Goal: Transaction & Acquisition: Purchase product/service

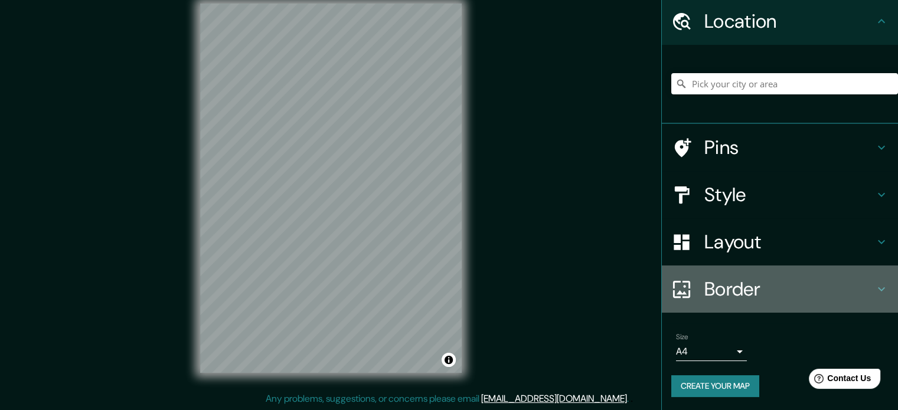
click at [852, 285] on h4 "Border" at bounding box center [789, 290] width 170 height 24
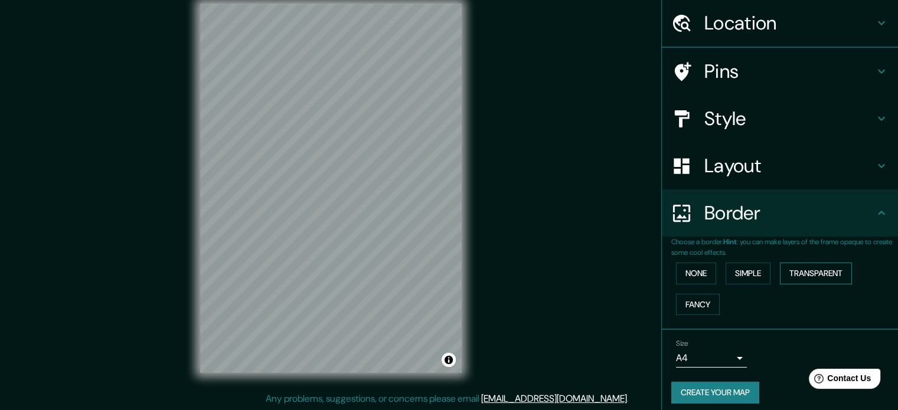
scroll to position [40, 0]
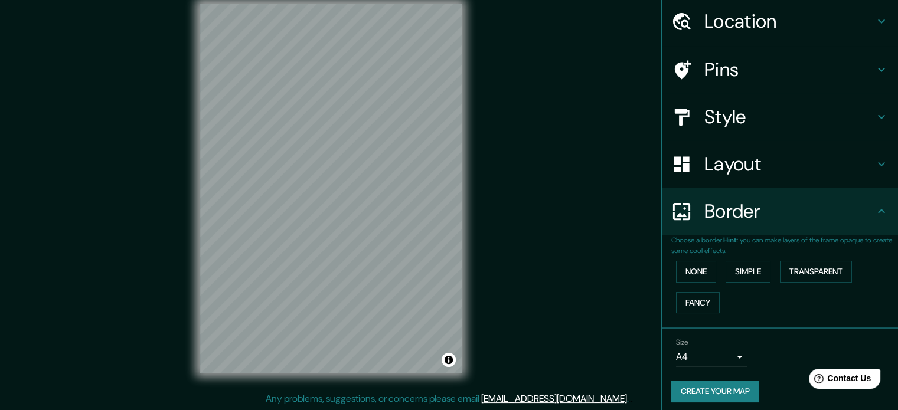
click at [712, 345] on div "Size A4 single" at bounding box center [711, 352] width 71 height 28
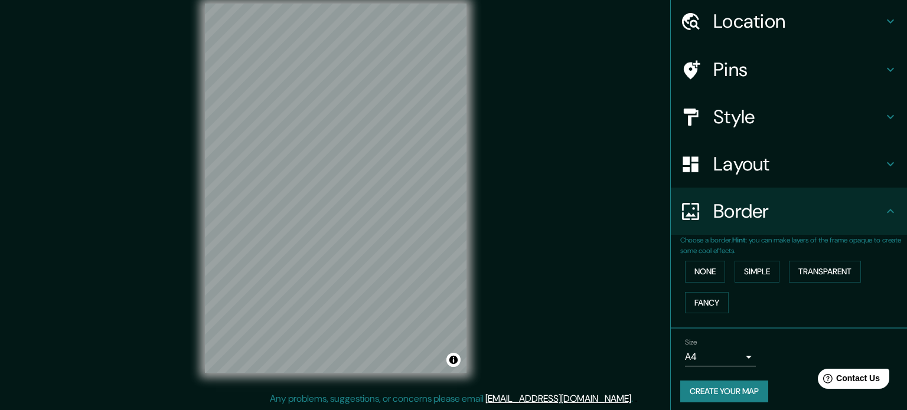
click at [713, 354] on body "Mappin Location Pins Style Layout Border Choose a border. Hint : you can make l…" at bounding box center [453, 190] width 907 height 410
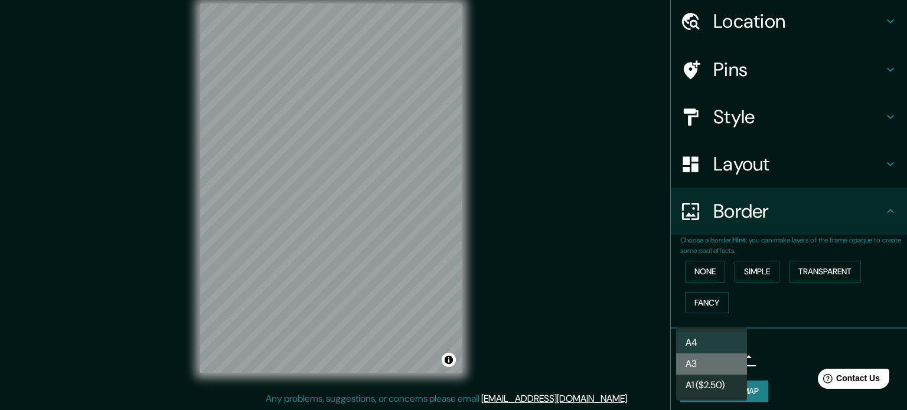
click at [698, 367] on li "A3" at bounding box center [711, 364] width 71 height 21
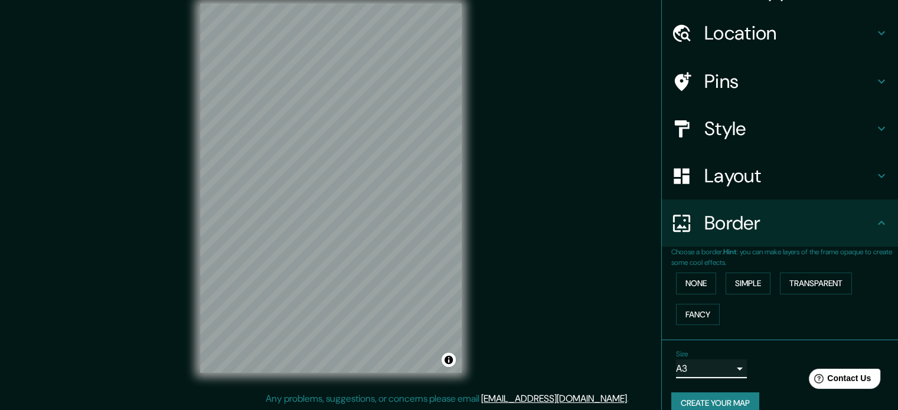
scroll to position [0, 0]
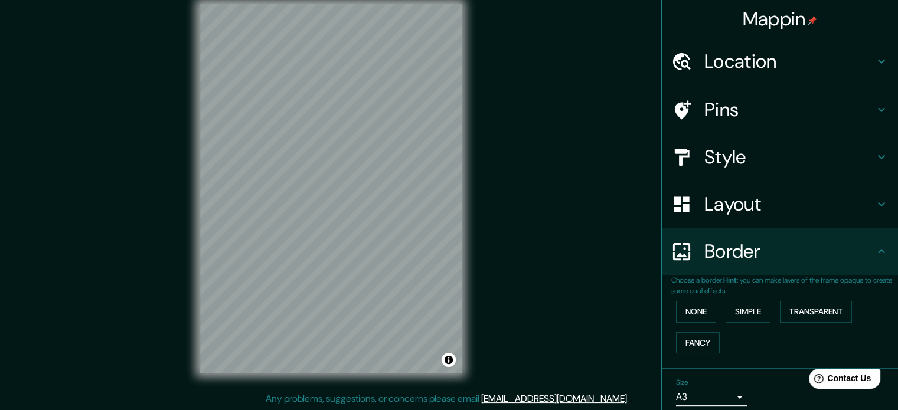
click at [732, 207] on h4 "Layout" at bounding box center [789, 205] width 170 height 24
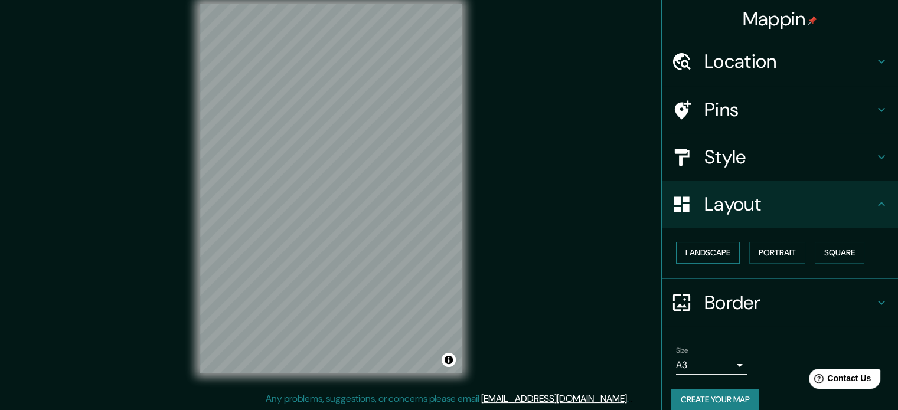
click at [706, 250] on button "Landscape" at bounding box center [708, 253] width 64 height 22
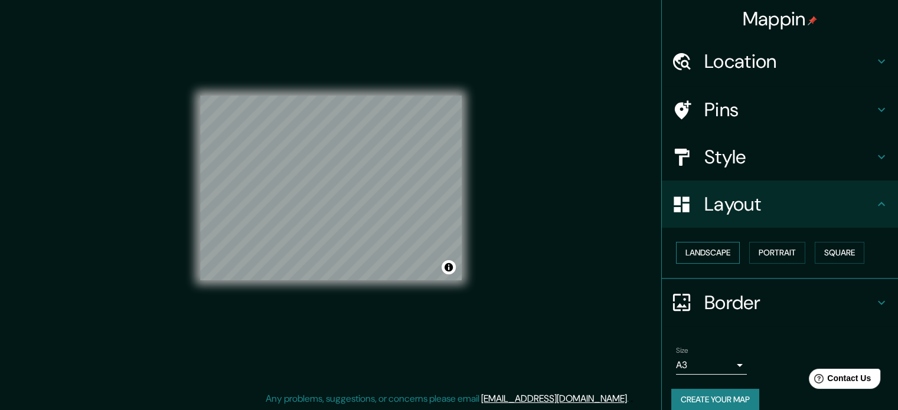
click at [706, 250] on button "Landscape" at bounding box center [708, 253] width 64 height 22
click at [749, 253] on button "Portrait" at bounding box center [777, 253] width 56 height 22
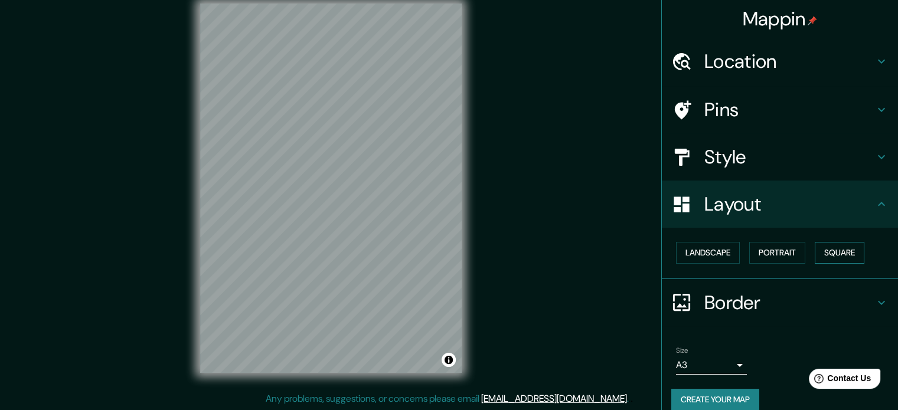
click at [848, 249] on button "Square" at bounding box center [840, 253] width 50 height 22
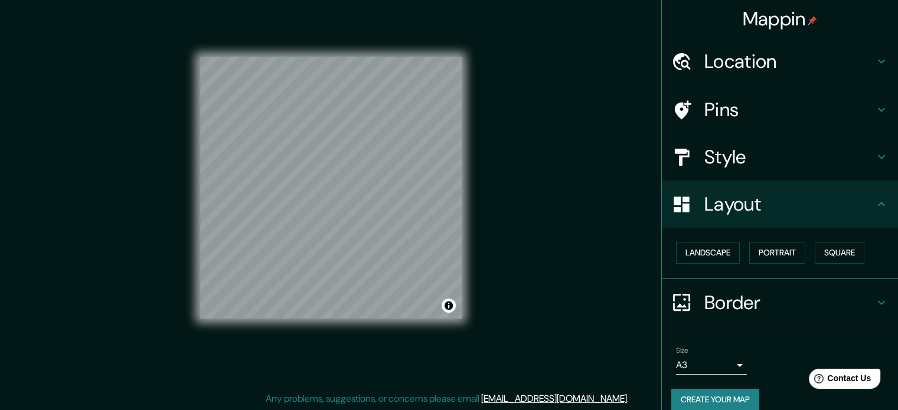
click at [815, 158] on h4 "Style" at bounding box center [789, 157] width 170 height 24
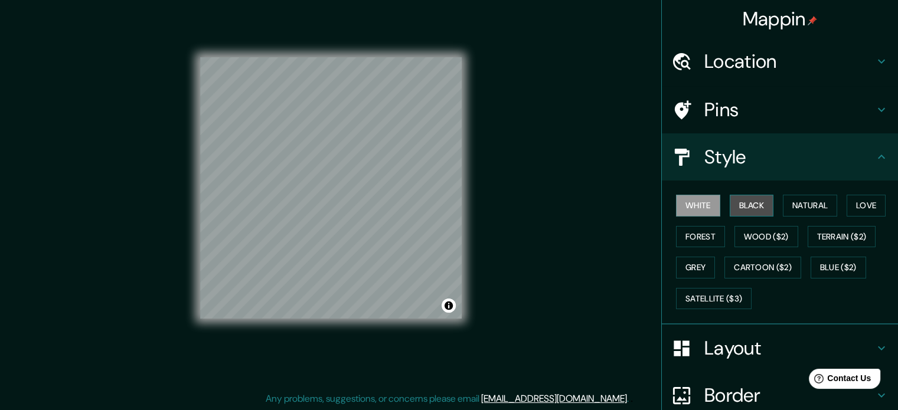
click at [743, 210] on button "Black" at bounding box center [752, 206] width 44 height 22
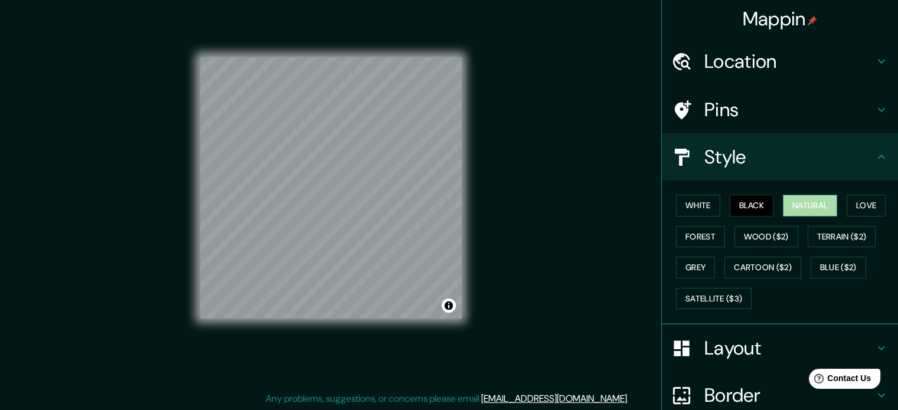
click at [811, 210] on button "Natural" at bounding box center [810, 206] width 54 height 22
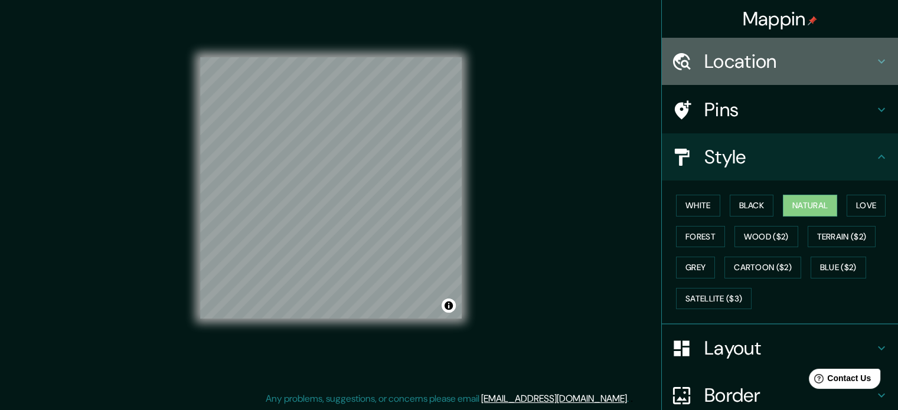
click at [813, 51] on h4 "Location" at bounding box center [789, 62] width 170 height 24
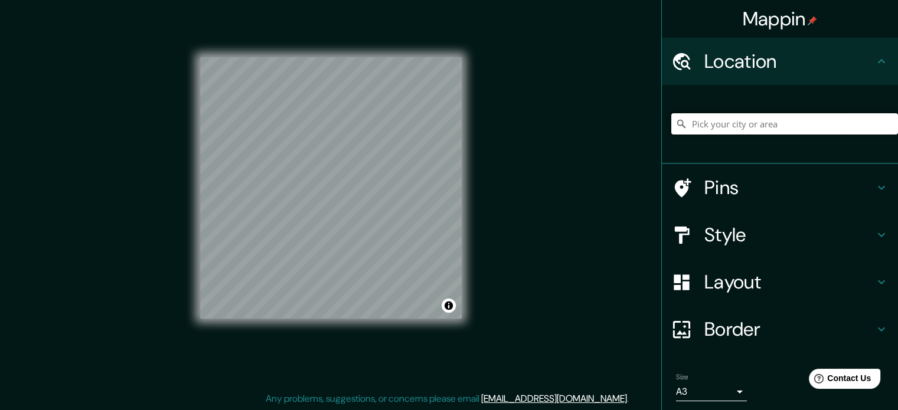
click at [744, 118] on input "Pick your city or area" at bounding box center [784, 123] width 227 height 21
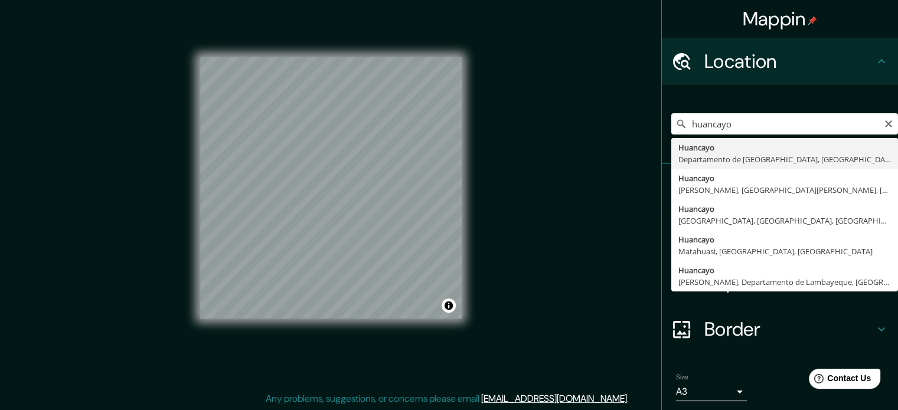
type input "Huancayo, [GEOGRAPHIC_DATA], [GEOGRAPHIC_DATA]"
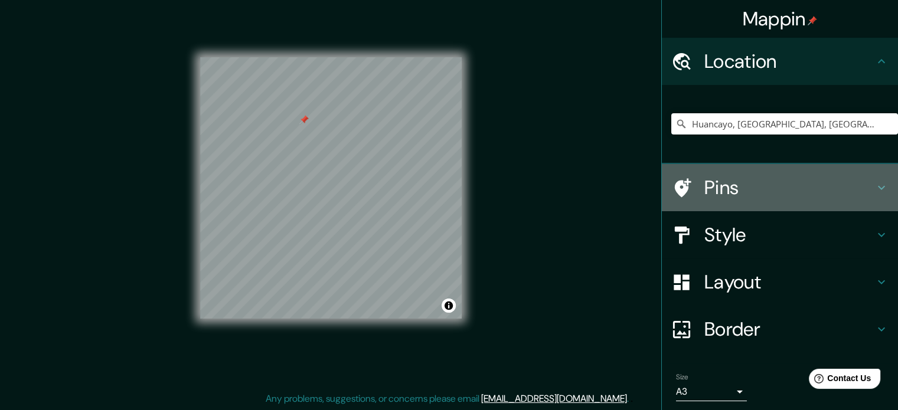
click at [748, 187] on h4 "Pins" at bounding box center [789, 188] width 170 height 24
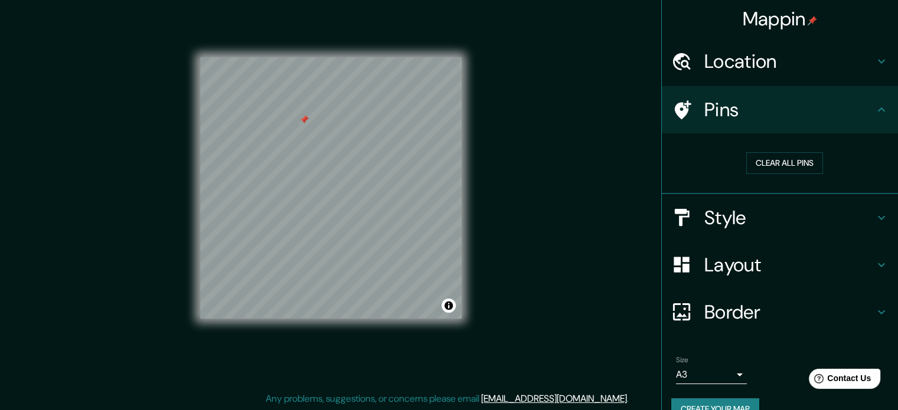
click at [766, 151] on div "Clear all pins" at bounding box center [784, 163] width 227 height 41
click at [761, 165] on button "Clear all pins" at bounding box center [784, 163] width 77 height 22
click at [829, 214] on h4 "Style" at bounding box center [789, 218] width 170 height 24
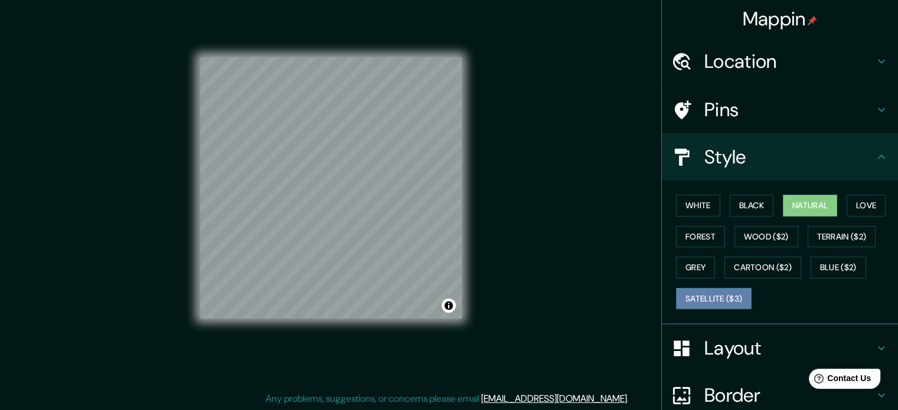
click at [720, 297] on button "Satellite ($3)" at bounding box center [714, 299] width 76 height 22
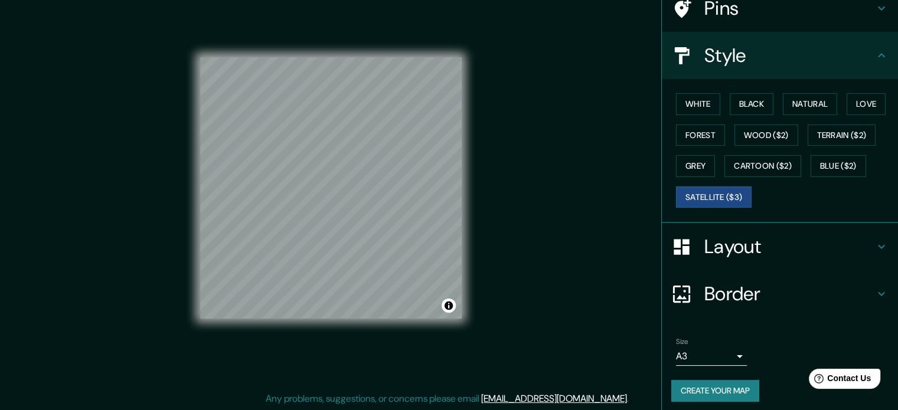
scroll to position [105, 0]
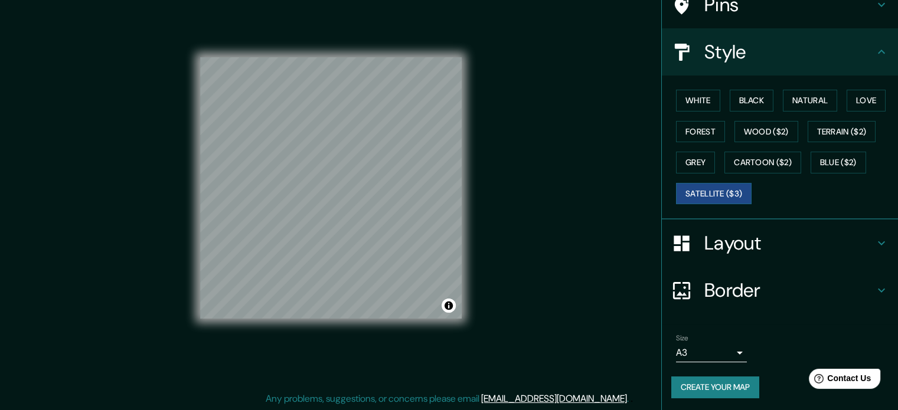
click at [805, 280] on h4 "Border" at bounding box center [789, 291] width 170 height 24
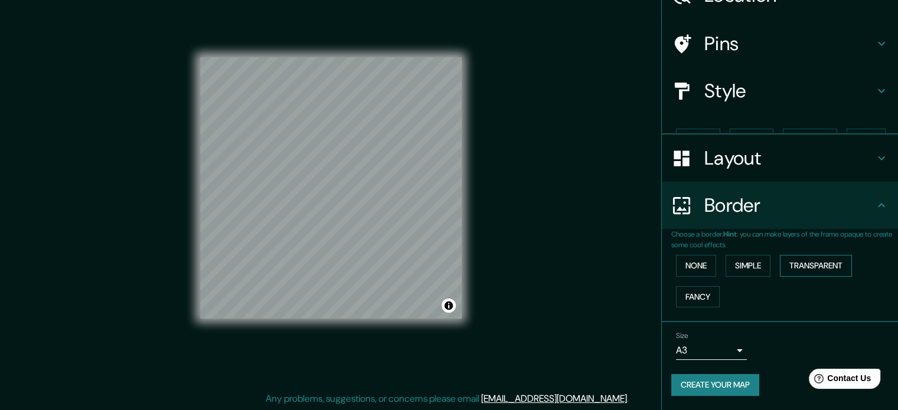
scroll to position [45, 0]
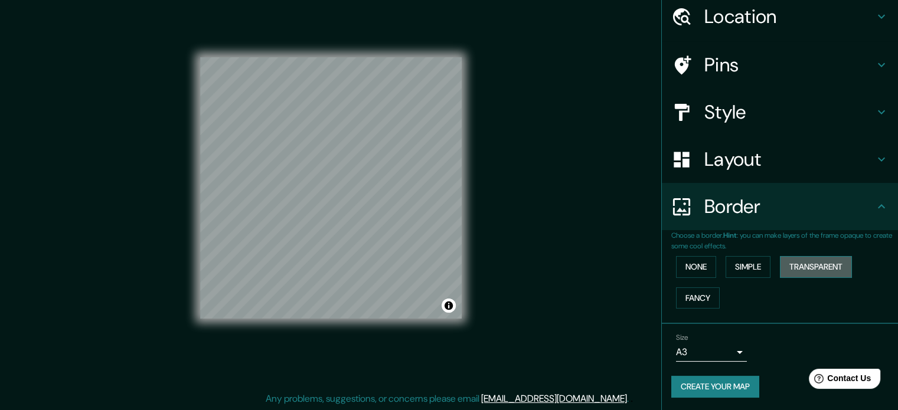
click at [797, 269] on button "Transparent" at bounding box center [816, 267] width 72 height 22
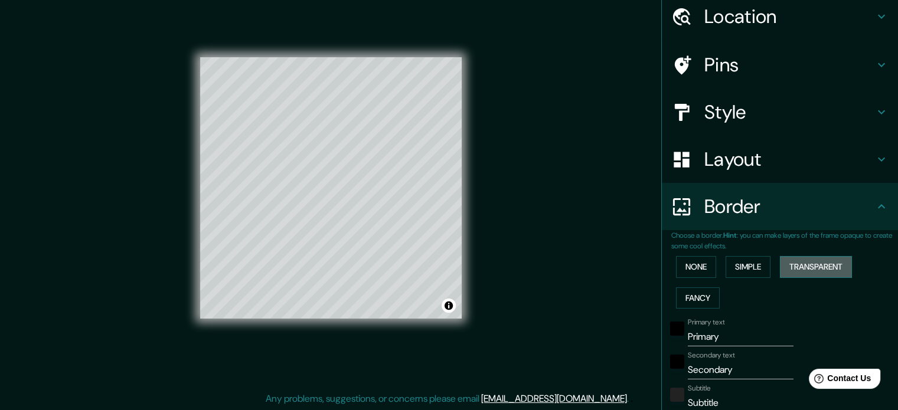
click at [797, 269] on button "Transparent" at bounding box center [816, 267] width 72 height 22
type input "213"
type input "35"
click at [732, 266] on button "Simple" at bounding box center [748, 267] width 45 height 22
click at [694, 266] on button "None" at bounding box center [696, 267] width 40 height 22
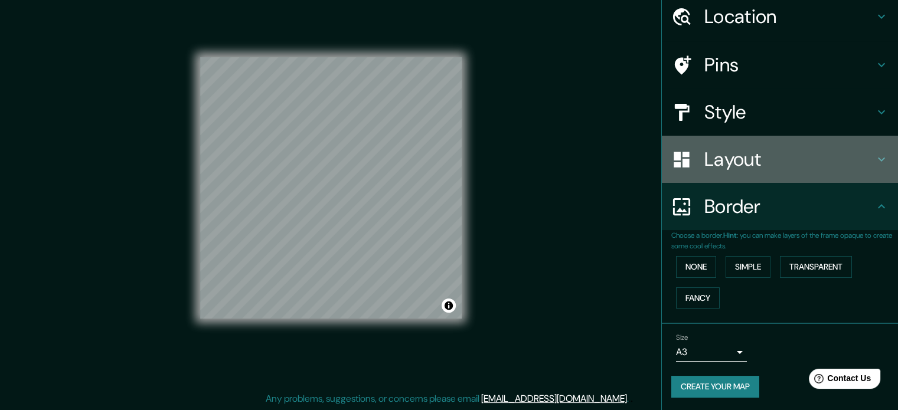
click at [765, 146] on div "Layout" at bounding box center [780, 159] width 236 height 47
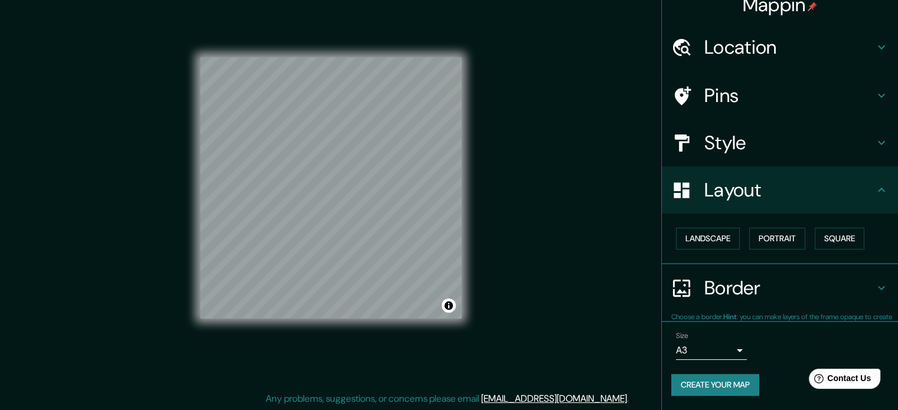
scroll to position [13, 0]
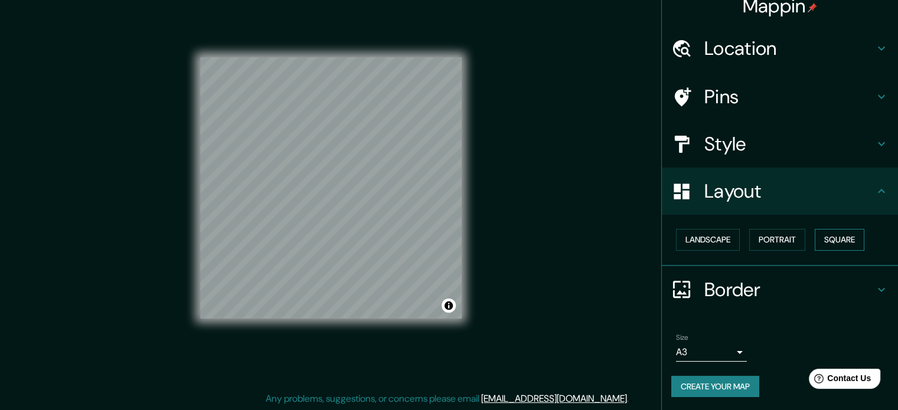
click at [828, 242] on button "Square" at bounding box center [840, 240] width 50 height 22
click at [704, 236] on button "Landscape" at bounding box center [708, 240] width 64 height 22
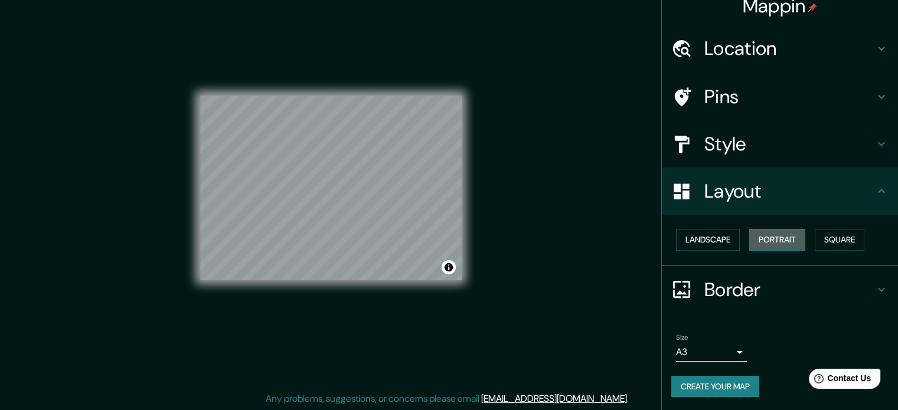
click at [751, 236] on button "Portrait" at bounding box center [777, 240] width 56 height 22
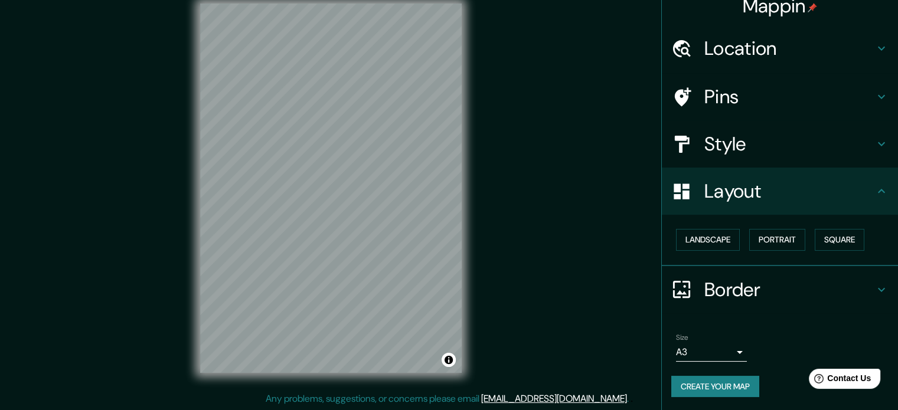
click at [815, 152] on h4 "Style" at bounding box center [789, 144] width 170 height 24
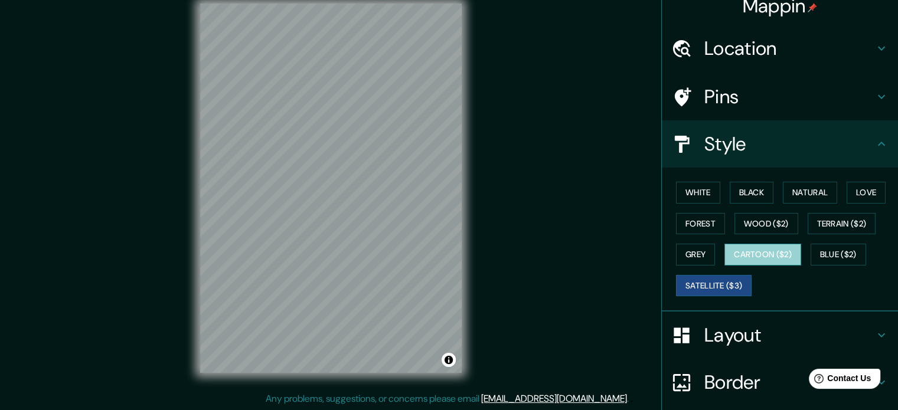
click at [744, 252] on button "Cartoon ($2)" at bounding box center [763, 255] width 77 height 22
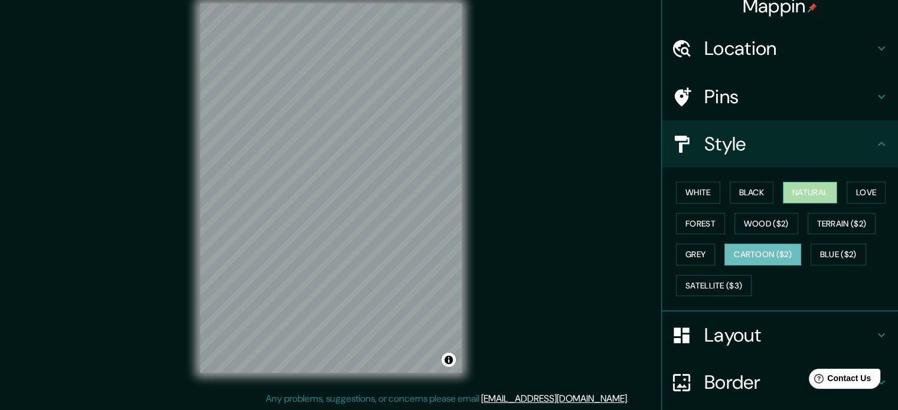
click at [805, 195] on button "Natural" at bounding box center [810, 193] width 54 height 22
